Goal: Task Accomplishment & Management: Manage account settings

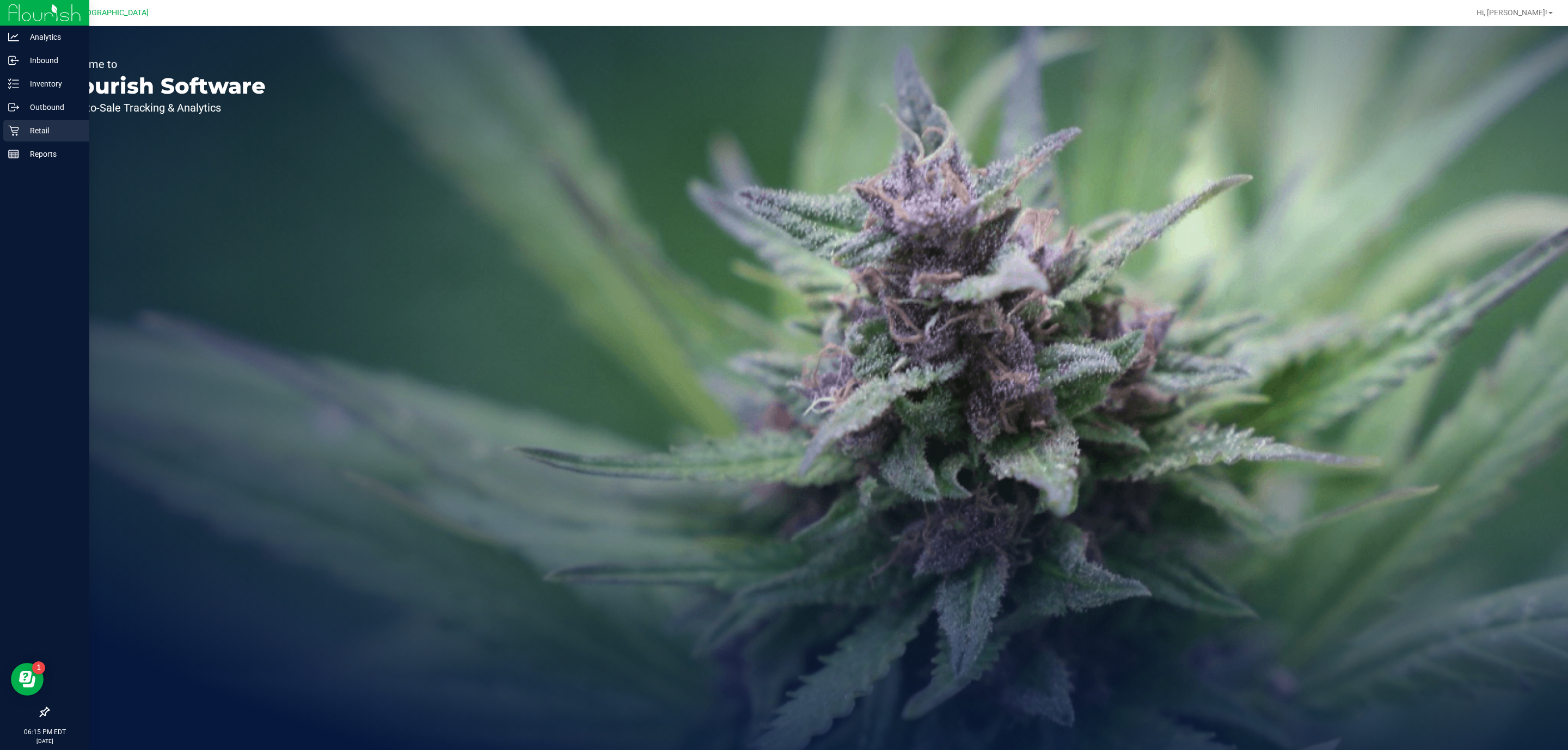
click at [46, 125] on p "Retail" at bounding box center [52, 131] width 65 height 13
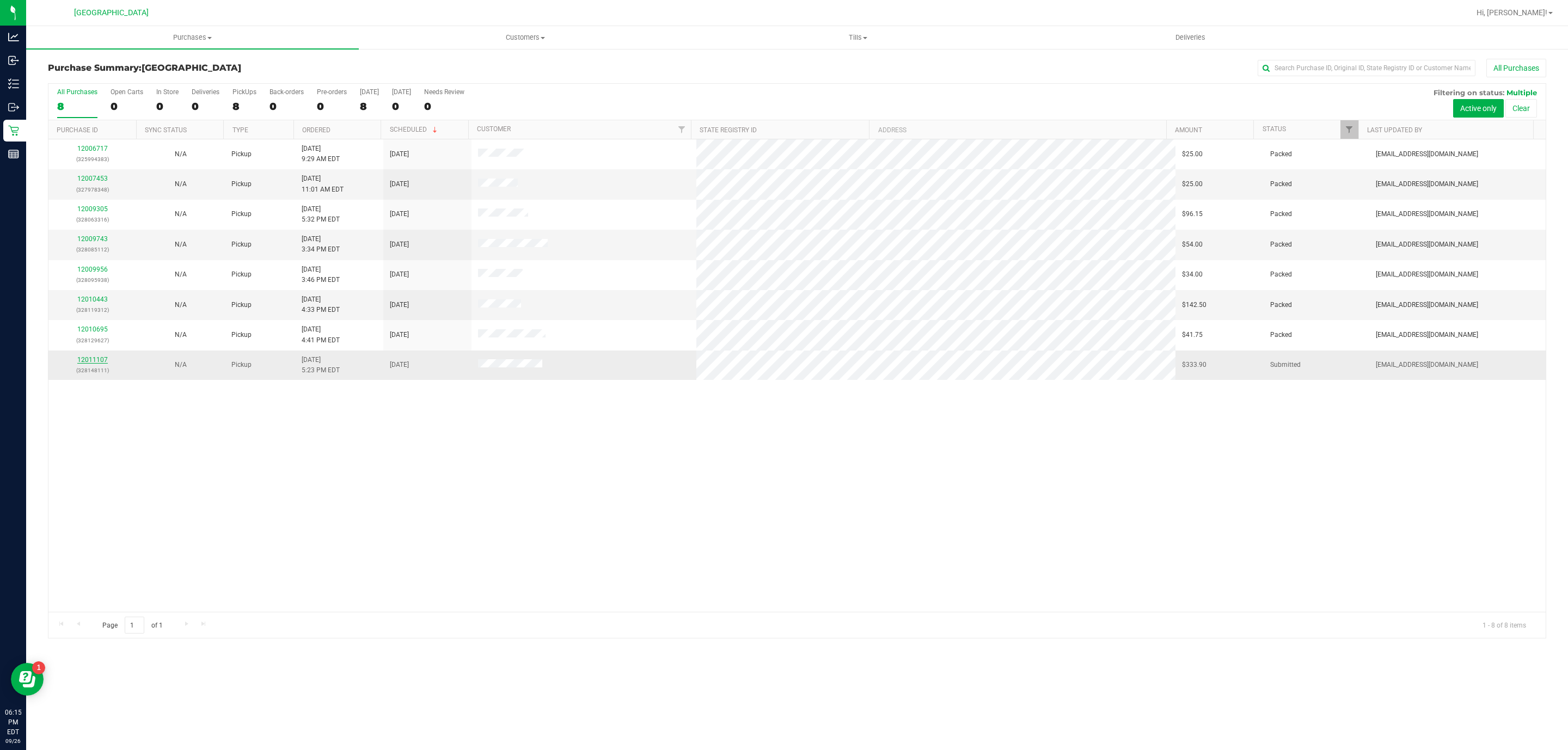
click at [99, 361] on link "12011107" at bounding box center [92, 359] width 31 height 8
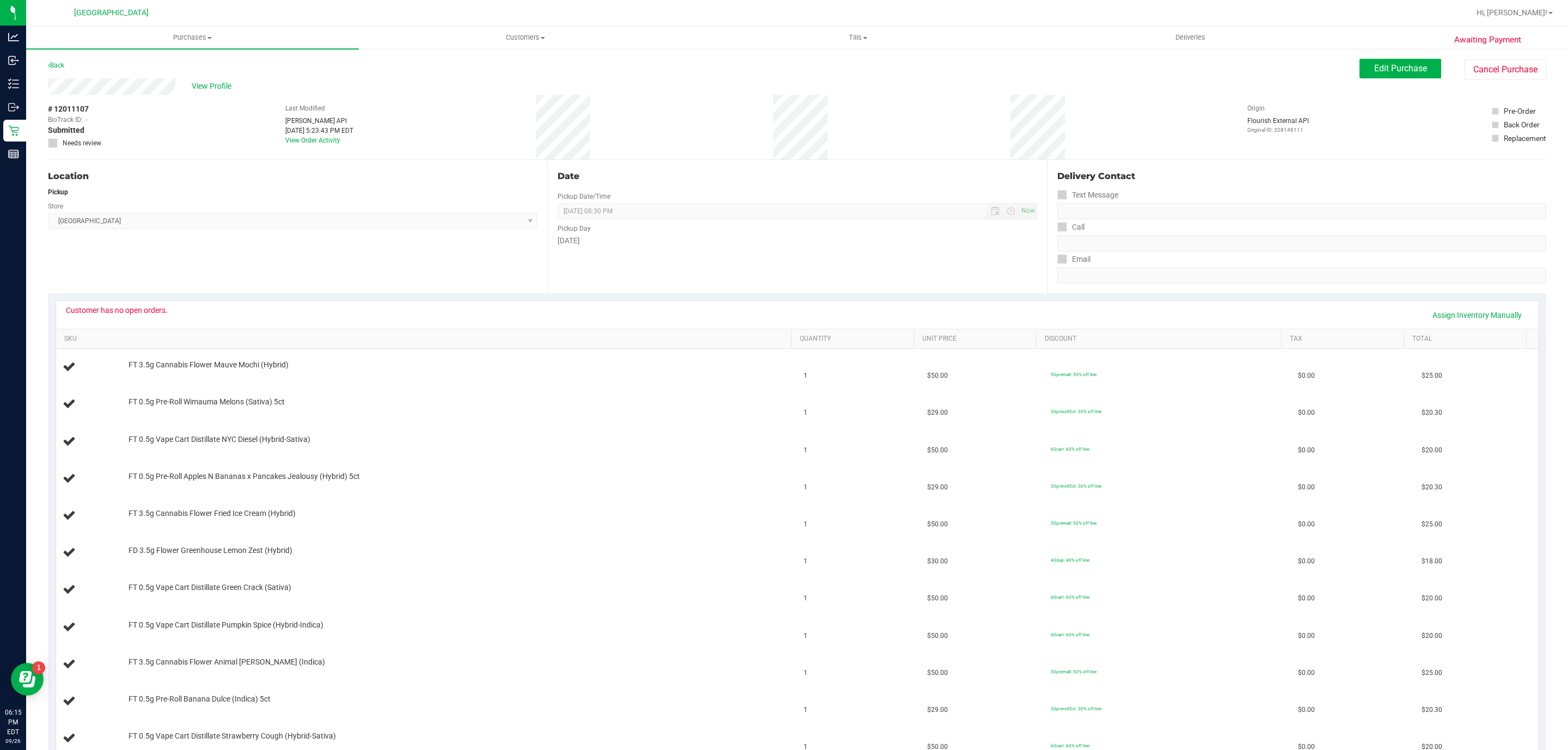
click at [1503, 82] on div "View Profile # 12011107 BioTrack ID: - Submitted Needs review Last Modified [PE…" at bounding box center [797, 119] width 1498 height 82
click at [77, 113] on span "# 12011107" at bounding box center [67, 109] width 40 height 11
click at [78, 109] on span "# 12011107" at bounding box center [67, 109] width 40 height 11
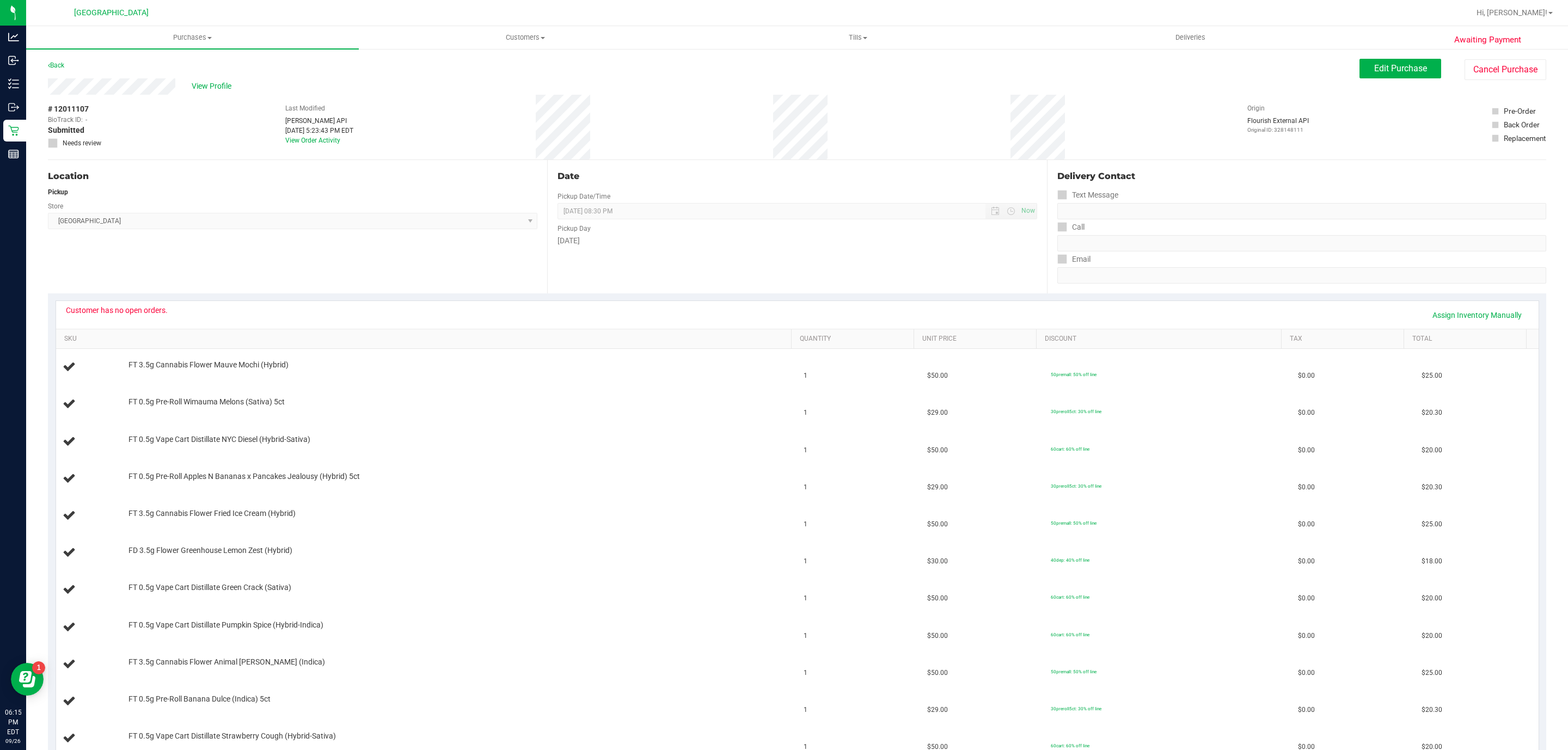
click at [84, 109] on span "# 12011107" at bounding box center [67, 109] width 40 height 11
click at [212, 87] on span "View Profile" at bounding box center [213, 86] width 43 height 11
click at [1508, 60] on button "Cancel Purchase" at bounding box center [1505, 70] width 82 height 21
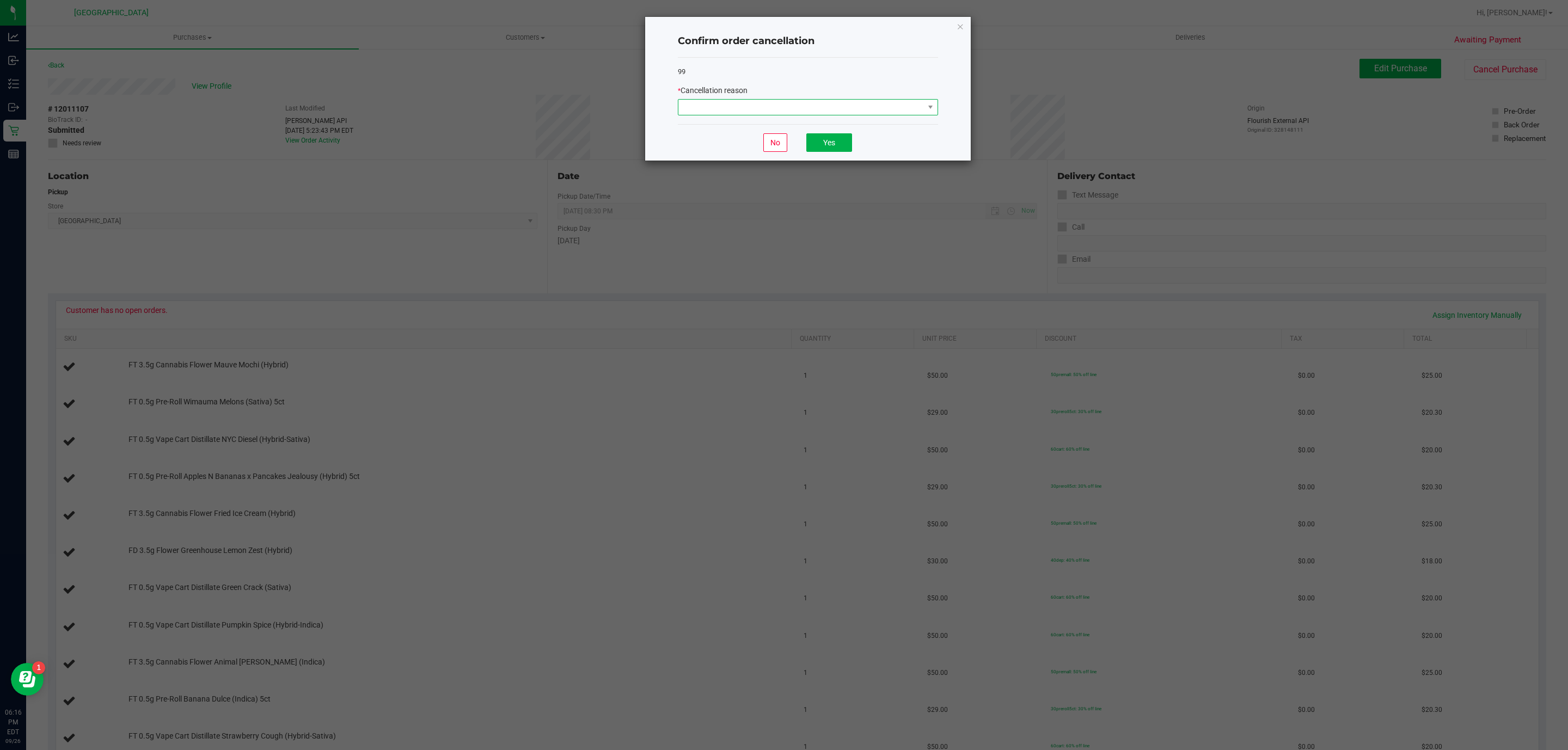
click at [832, 103] on span at bounding box center [801, 107] width 246 height 15
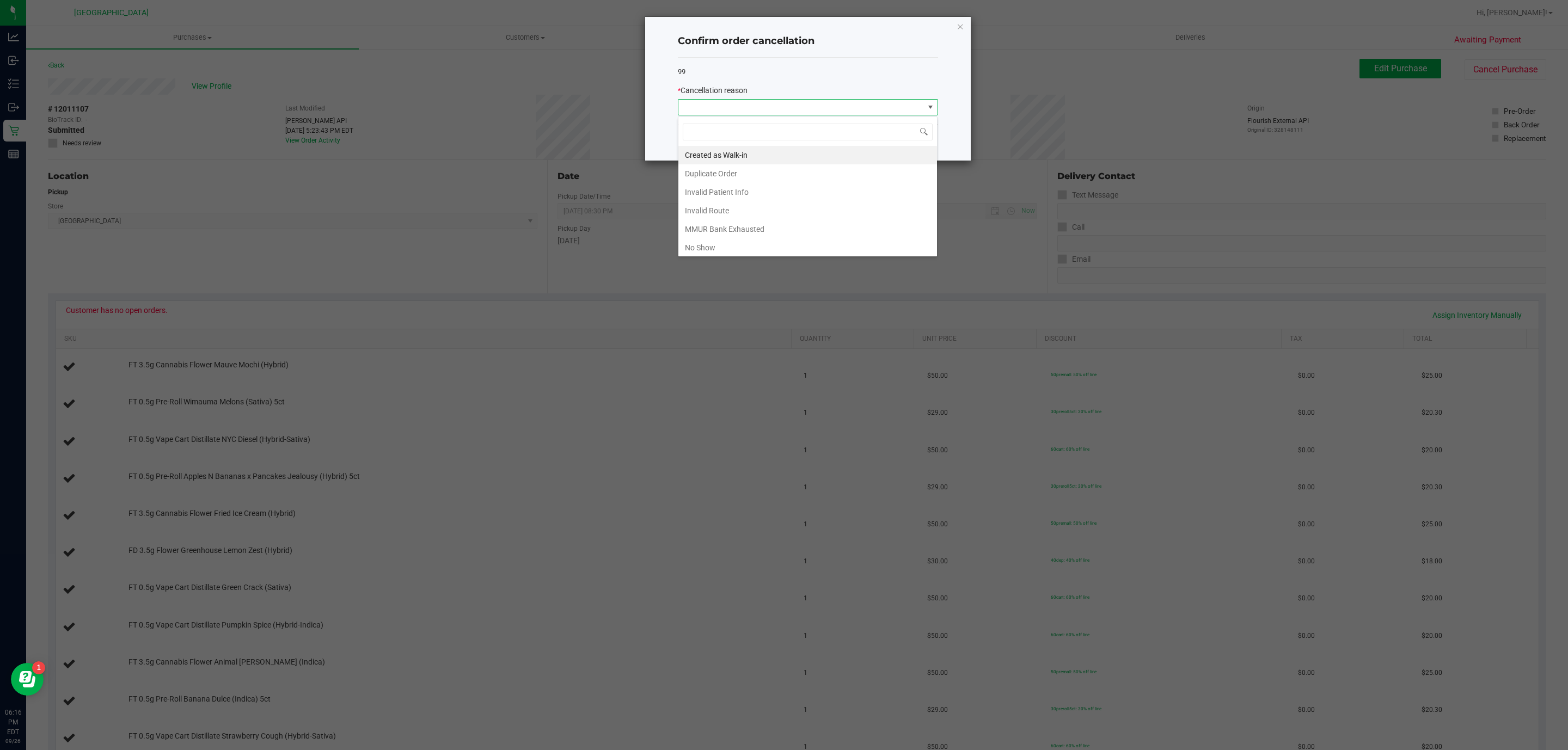
scroll to position [16, 260]
click at [713, 231] on li "MMUR Bank Exhausted" at bounding box center [807, 229] width 258 height 18
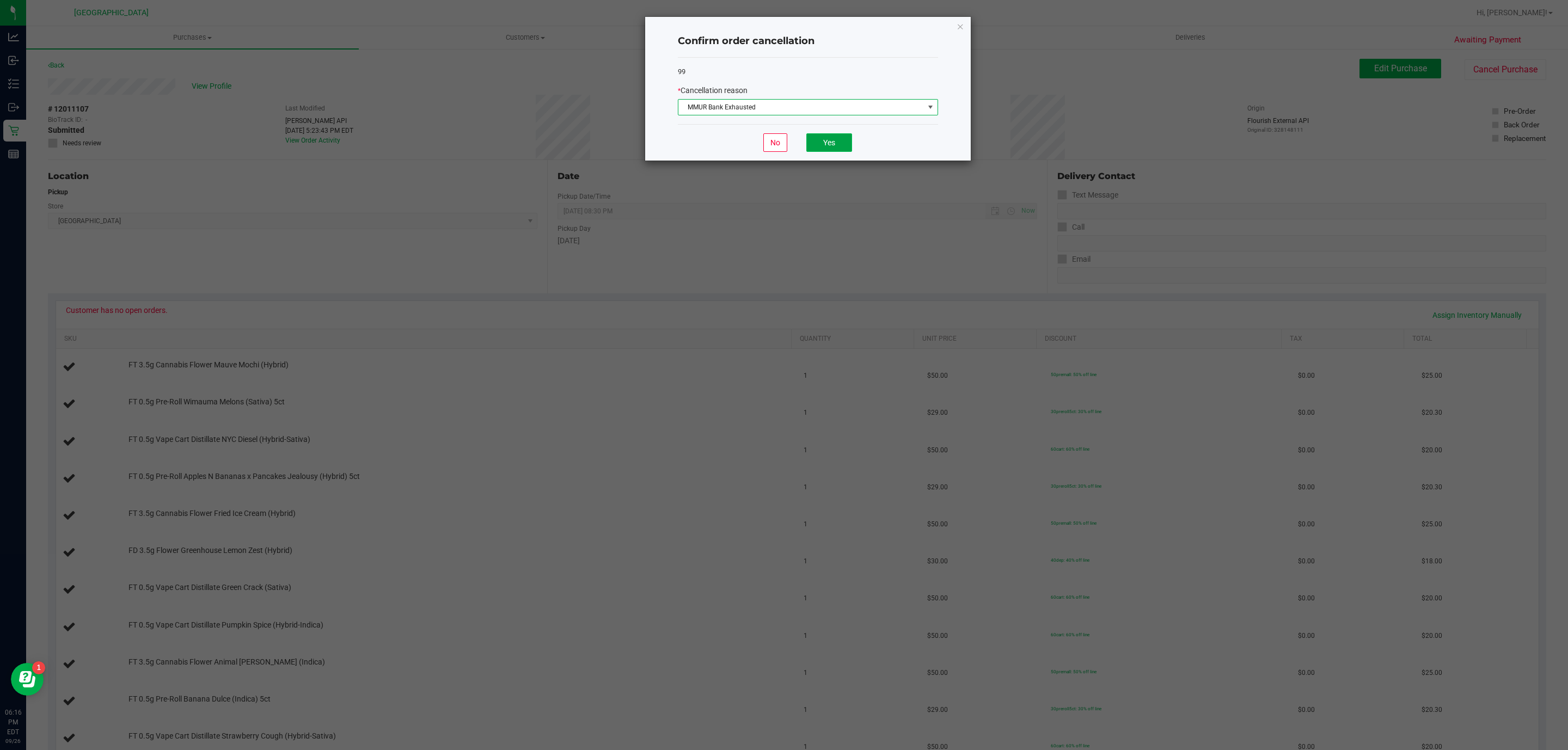
click at [839, 141] on button "Yes" at bounding box center [829, 143] width 45 height 18
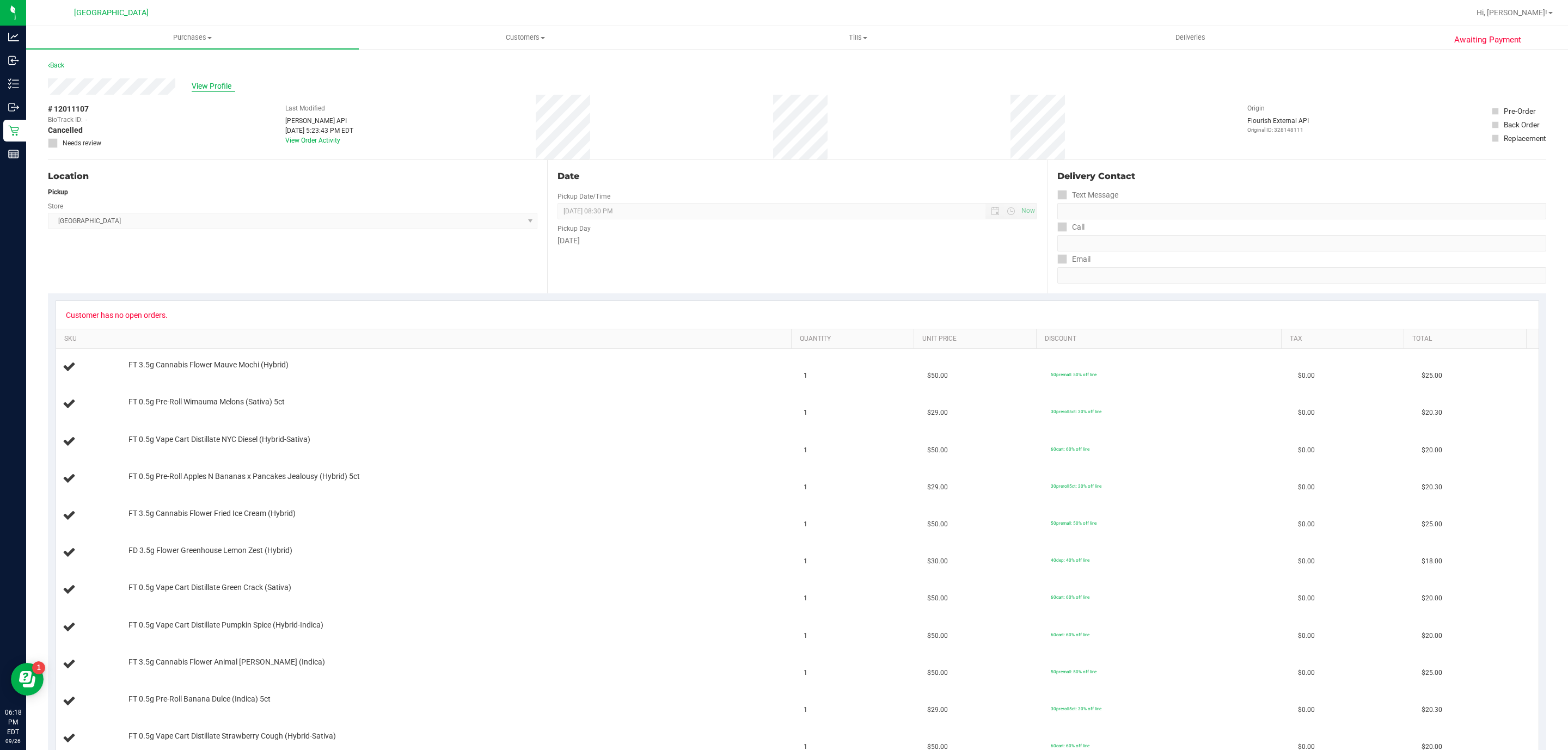
click at [200, 85] on span "View Profile" at bounding box center [213, 86] width 43 height 11
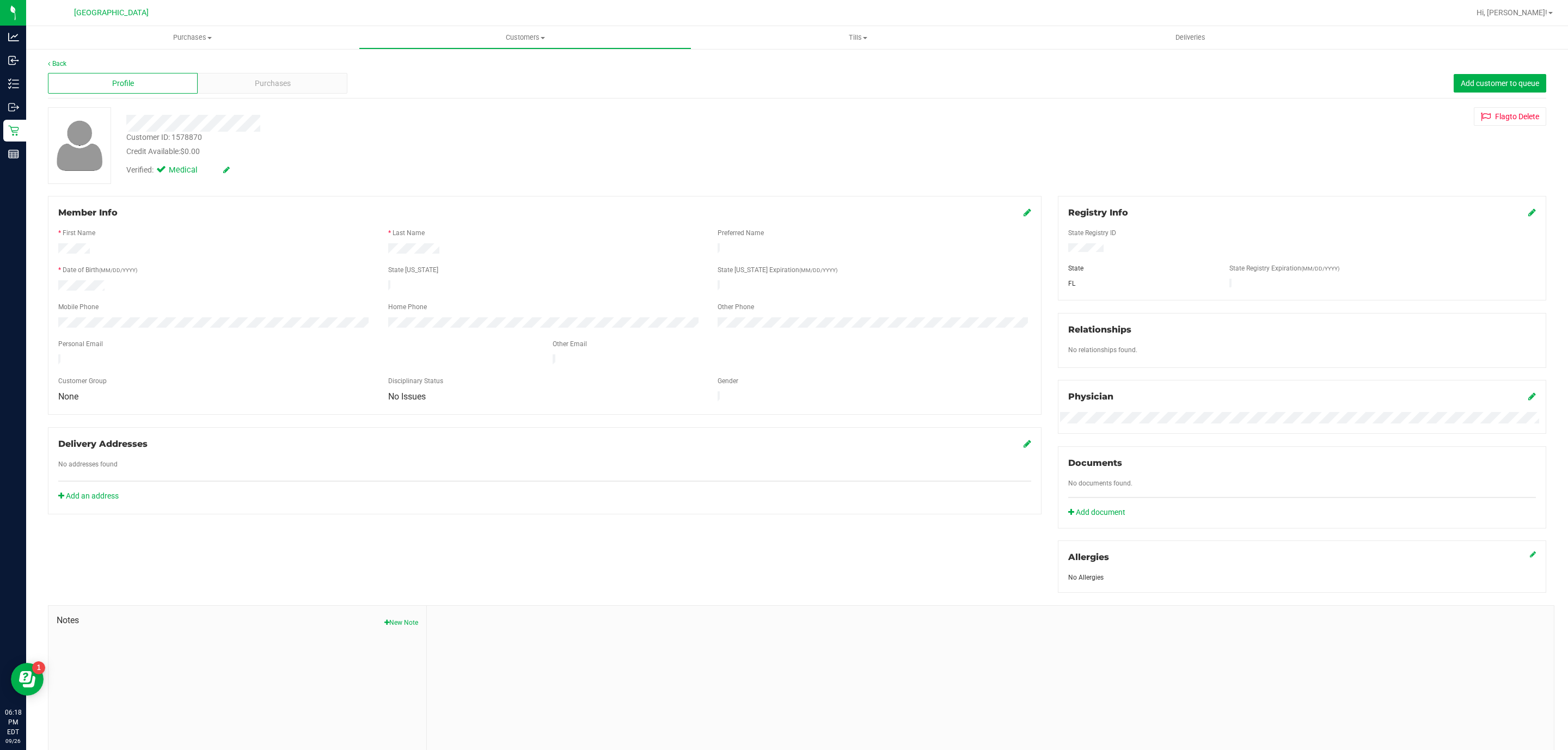
click at [200, 134] on div "Customer ID: 1578870" at bounding box center [164, 138] width 76 height 11
click at [187, 137] on div "Customer ID: 1578870" at bounding box center [164, 138] width 76 height 11
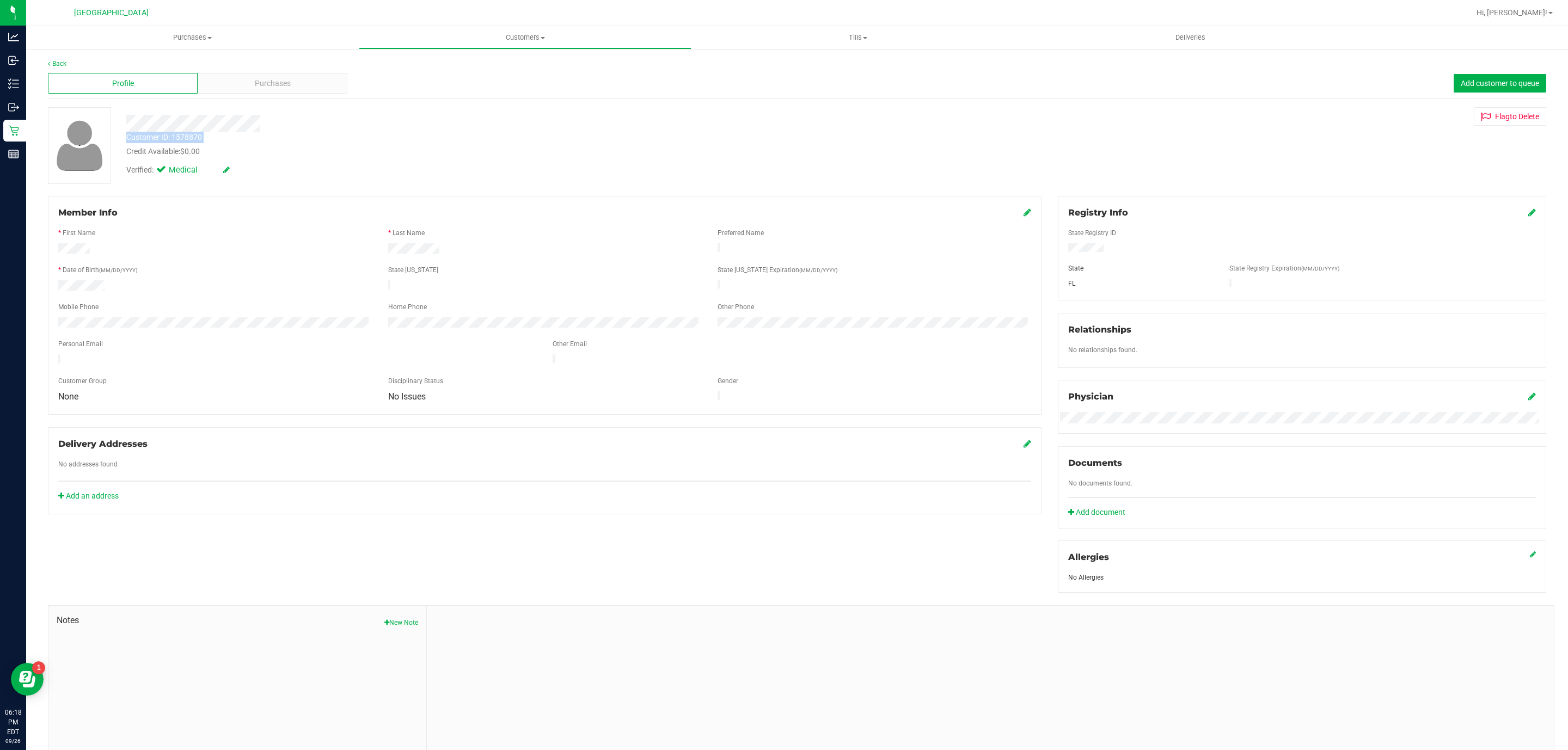
click at [202, 137] on div "Customer ID: 1578870 Credit Available: $0.00" at bounding box center [496, 145] width 757 height 26
click at [183, 137] on div "Customer ID: 1578870" at bounding box center [164, 138] width 76 height 11
copy div "Customer ID: 1578870"
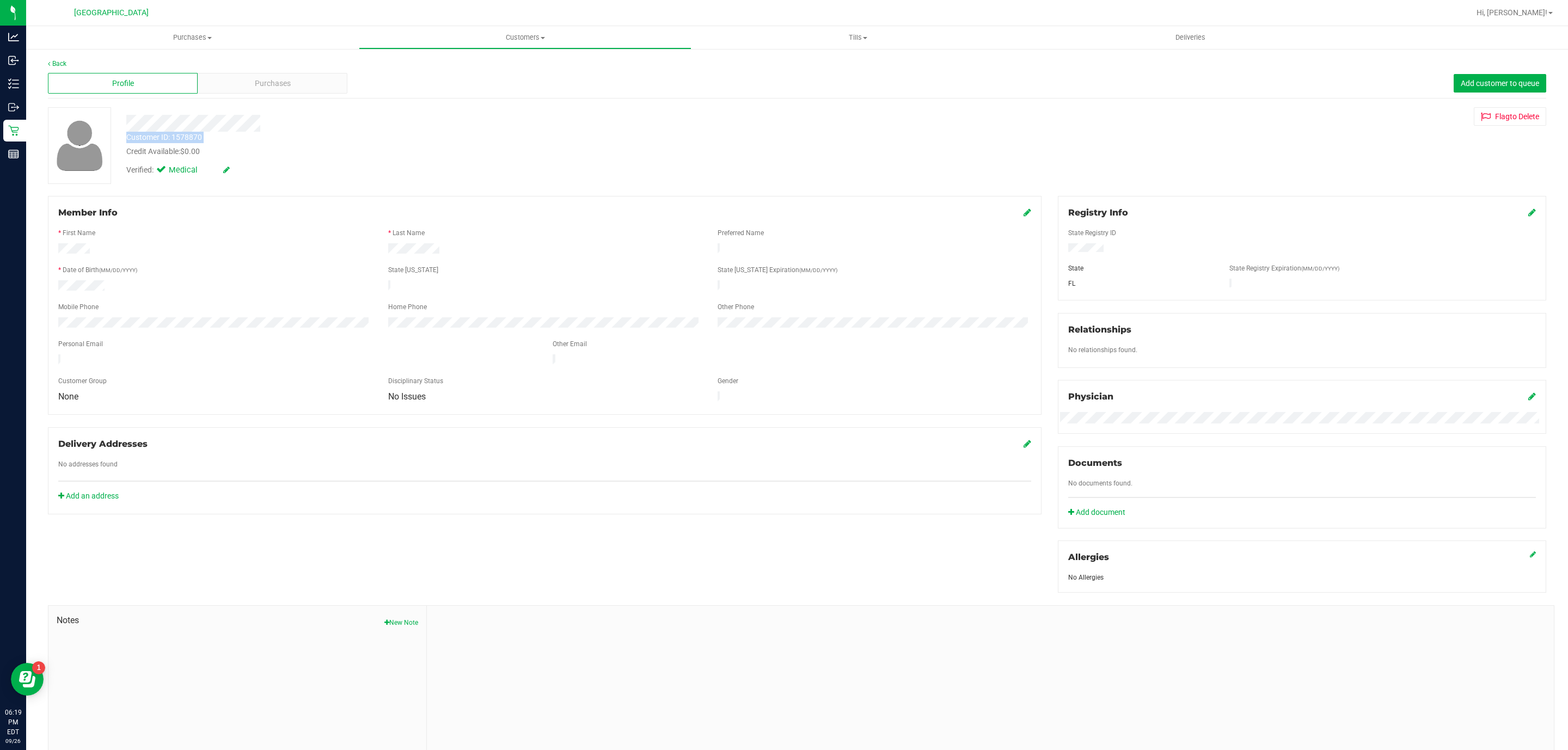
click at [628, 518] on div "Member Info * First Name * Last Name Preferred Name * Date of Birth (MM/DD/YYYY…" at bounding box center [797, 474] width 1515 height 556
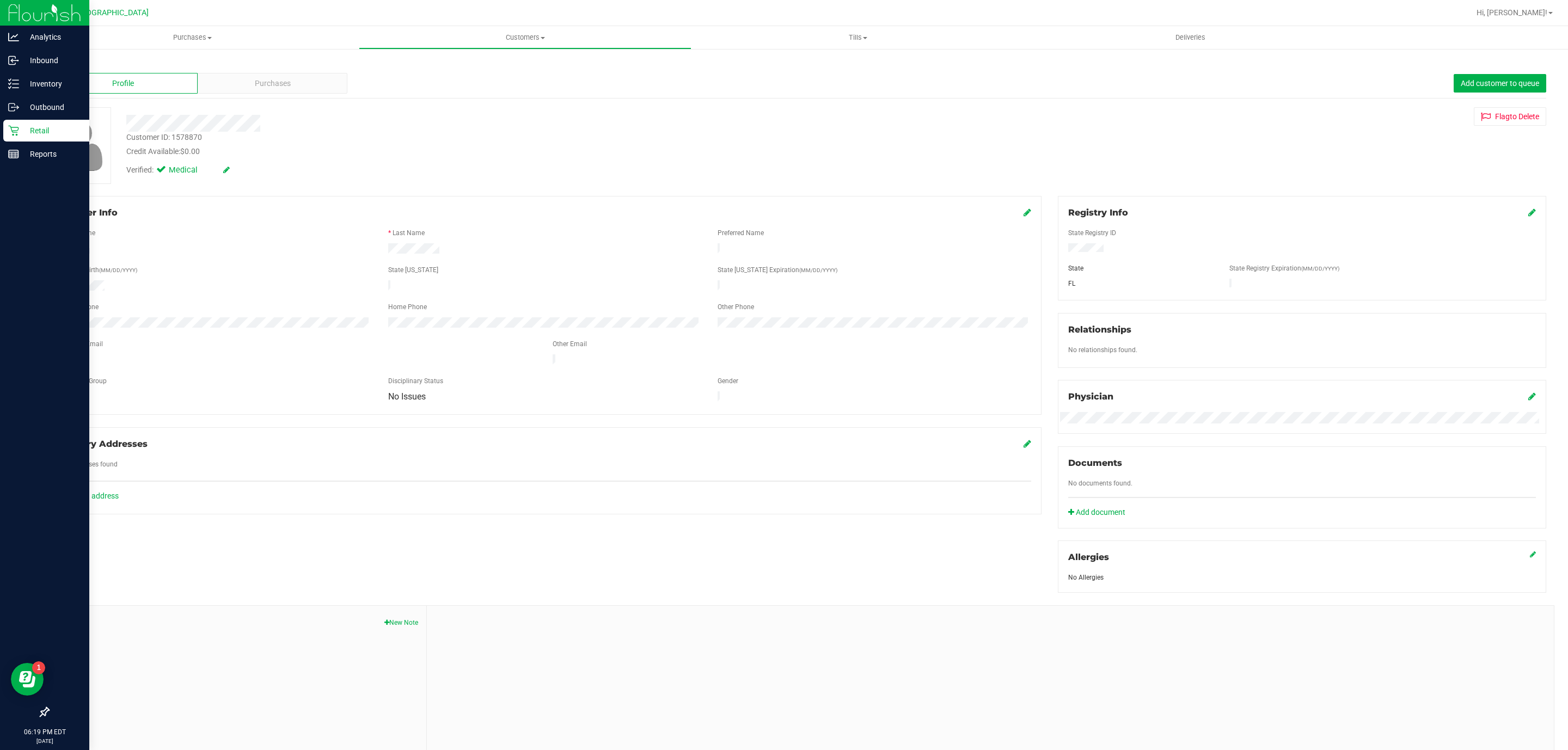
click at [25, 126] on p "Retail" at bounding box center [52, 131] width 65 height 13
